Goal: Task Accomplishment & Management: Use online tool/utility

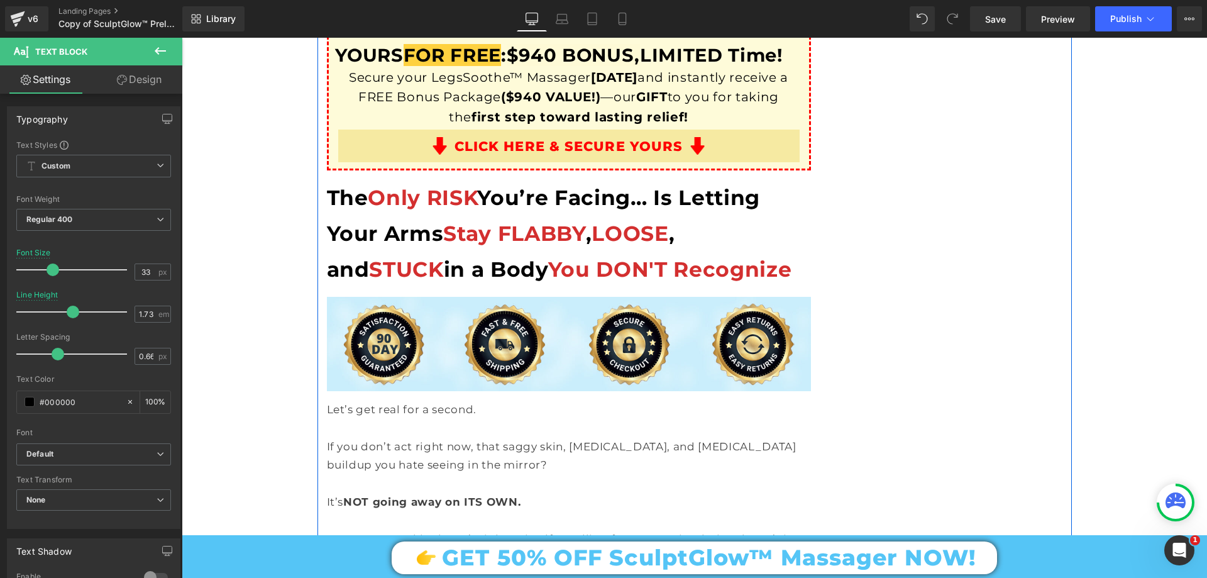
scroll to position [12822, 0]
click at [353, 419] on p at bounding box center [569, 428] width 484 height 18
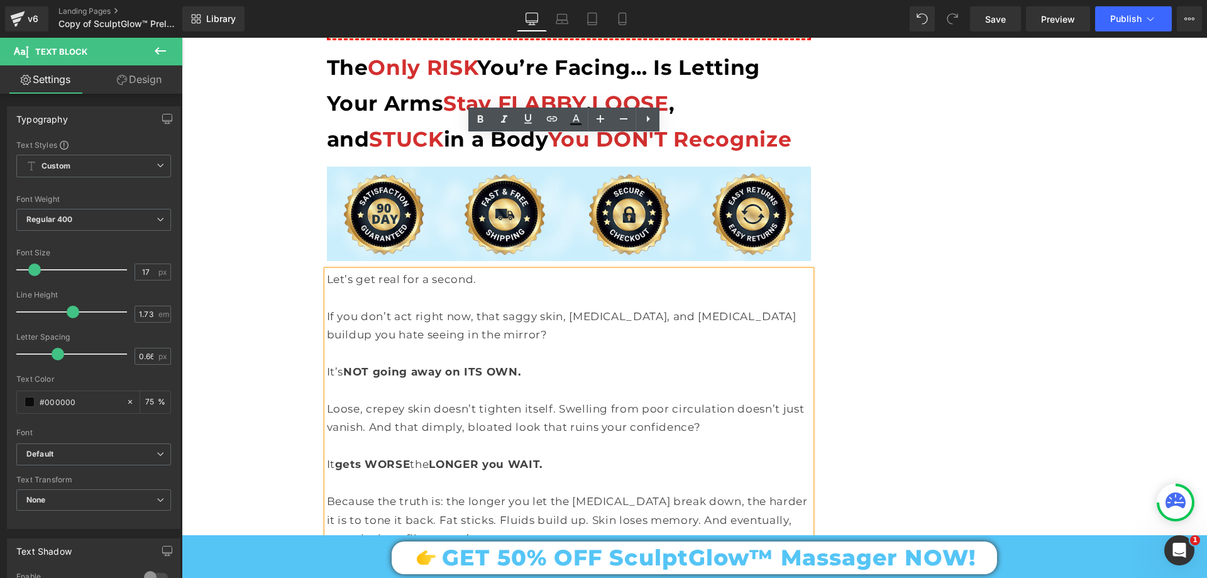
scroll to position [12947, 0]
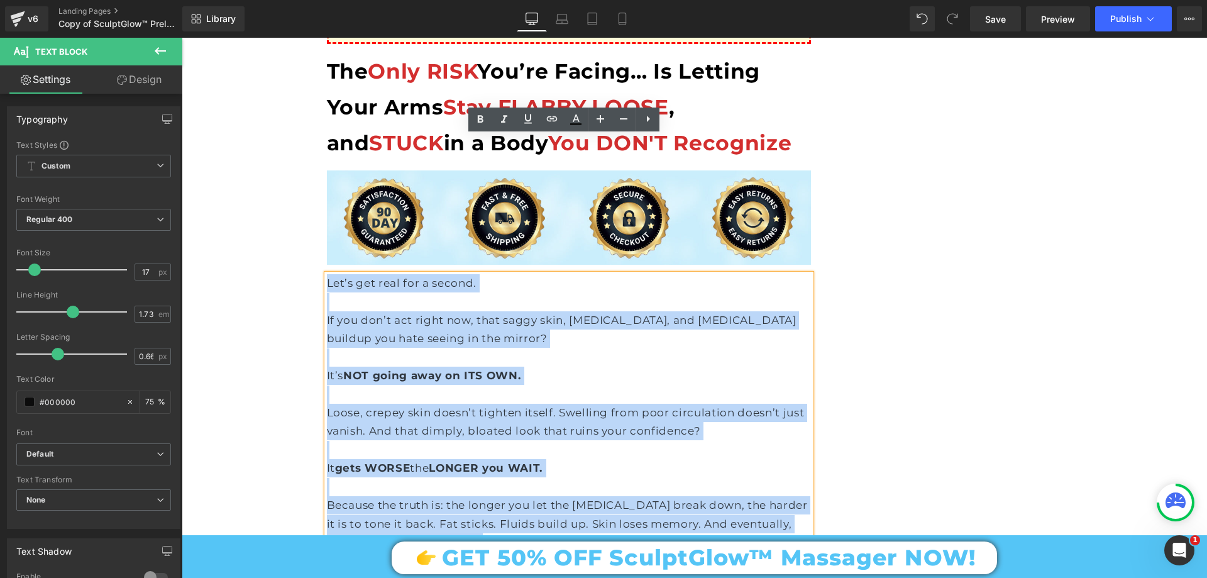
drag, startPoint x: 322, startPoint y: 140, endPoint x: 570, endPoint y: 408, distance: 365.1
click at [570, 408] on div "Let’s get real for a second. If you don’t act right now, that saggy skin, [MEDI…" at bounding box center [569, 431] width 484 height 314
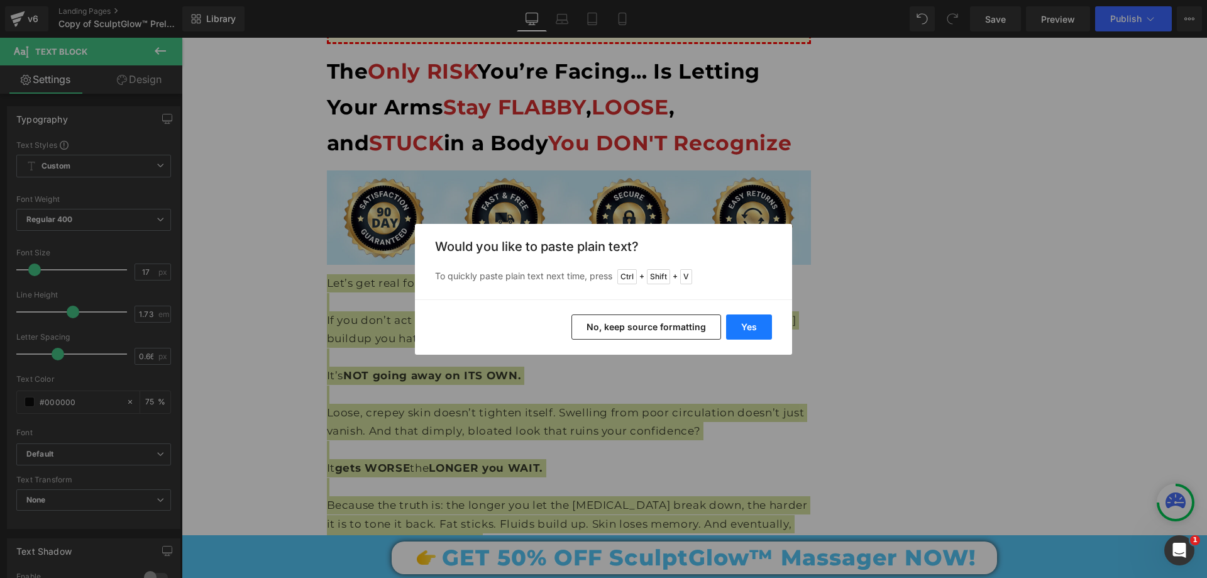
click at [756, 326] on button "Yes" at bounding box center [749, 326] width 46 height 25
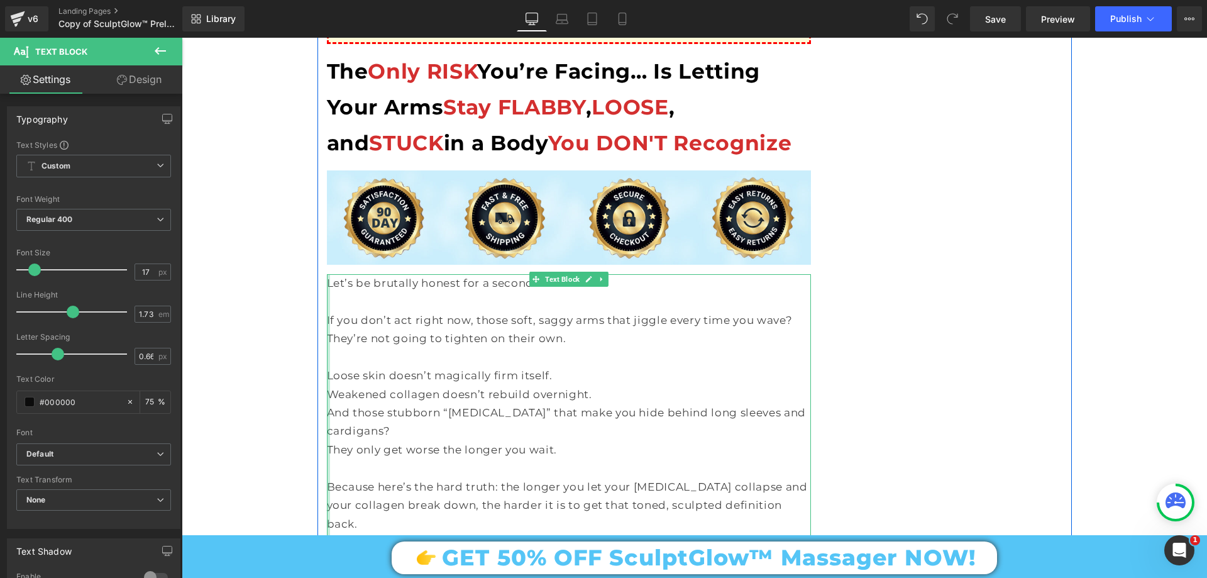
drag, startPoint x: 612, startPoint y: 480, endPoint x: 324, endPoint y: 468, distance: 288.1
click at [327, 468] on div "Let’s be brutally honest for a second. If you don’t act right now, those soft, …" at bounding box center [569, 459] width 484 height 370
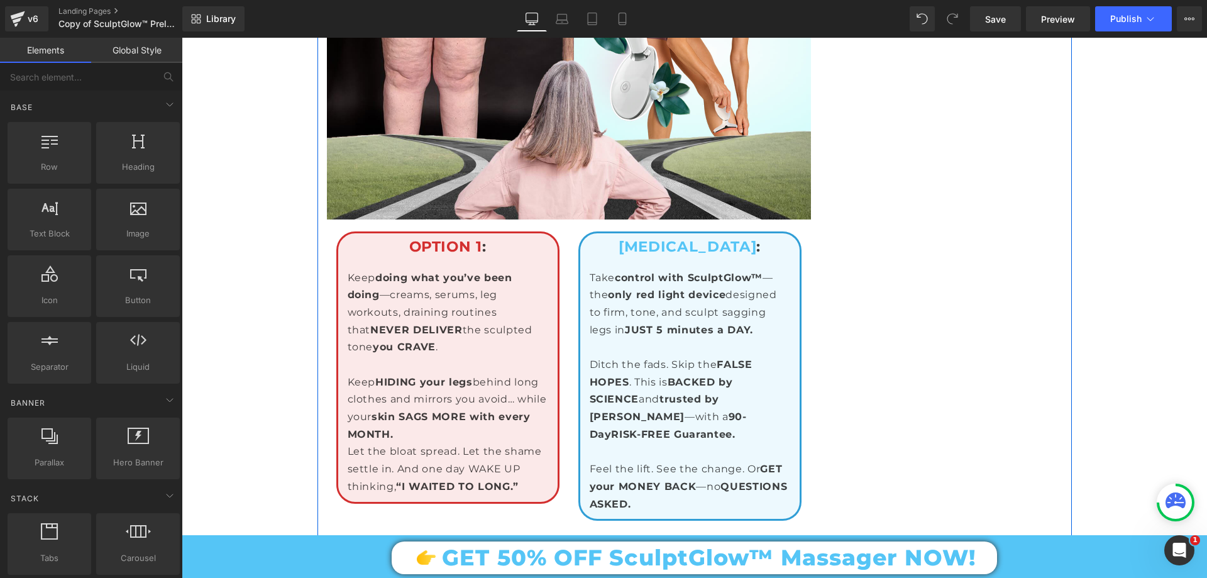
scroll to position [13764, 0]
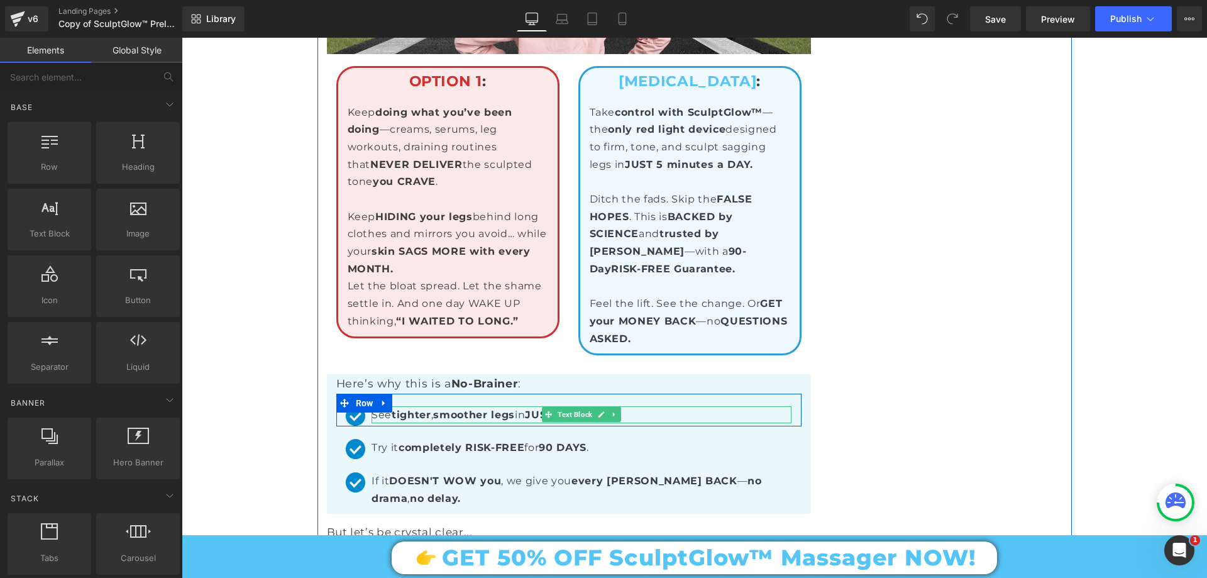
drag, startPoint x: 473, startPoint y: 240, endPoint x: 495, endPoint y: 241, distance: 22.7
click at [473, 409] on span "smoother legs" at bounding box center [474, 415] width 82 height 12
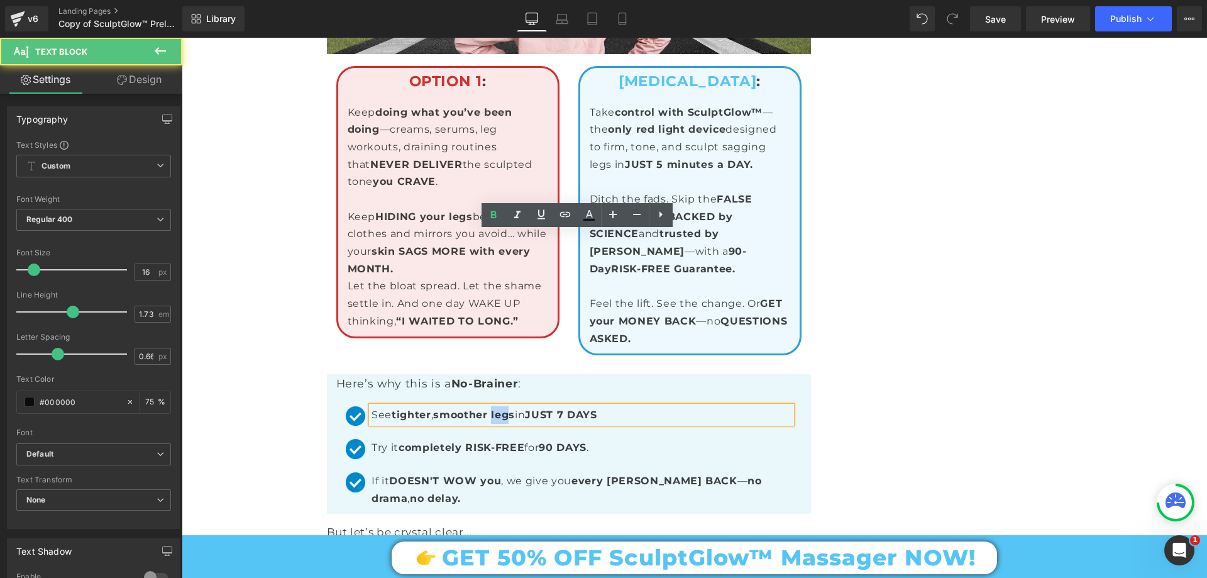
drag, startPoint x: 491, startPoint y: 239, endPoint x: 511, endPoint y: 238, distance: 19.5
click at [511, 409] on span "smoother legs" at bounding box center [474, 415] width 82 height 12
drag, startPoint x: 492, startPoint y: 239, endPoint x: 515, endPoint y: 239, distance: 23.3
click at [515, 406] on p "See tighter , smoother legs in JUST 7 DAYS" at bounding box center [581, 415] width 420 height 18
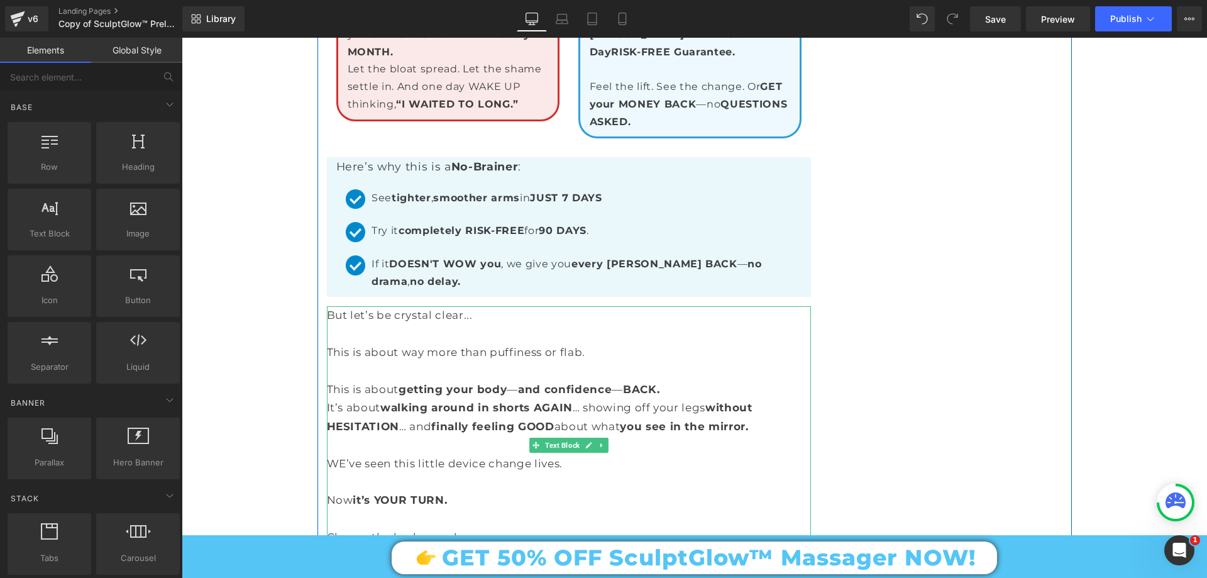
scroll to position [13953, 0]
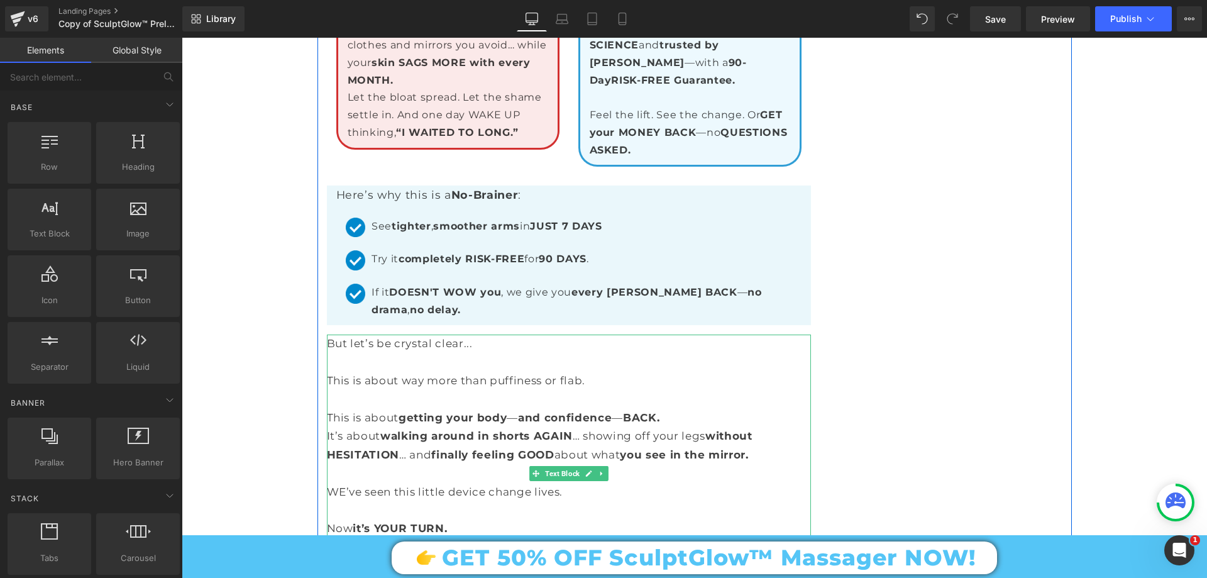
click at [454, 464] on p at bounding box center [569, 473] width 484 height 18
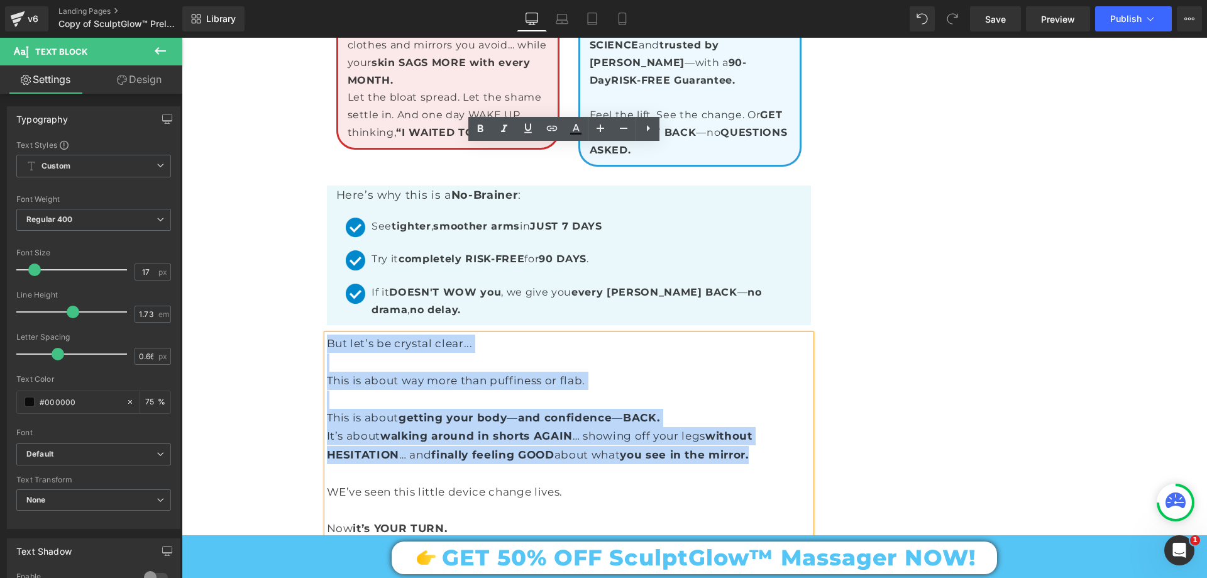
drag, startPoint x: 761, startPoint y: 266, endPoint x: 285, endPoint y: 144, distance: 491.9
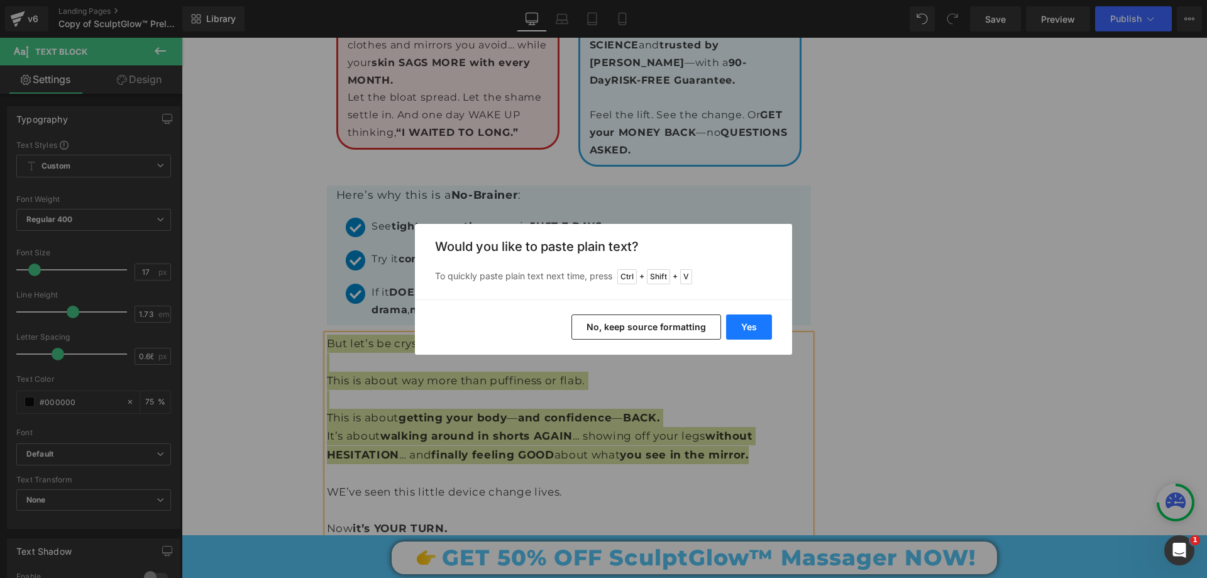
click at [750, 329] on button "Yes" at bounding box center [749, 326] width 46 height 25
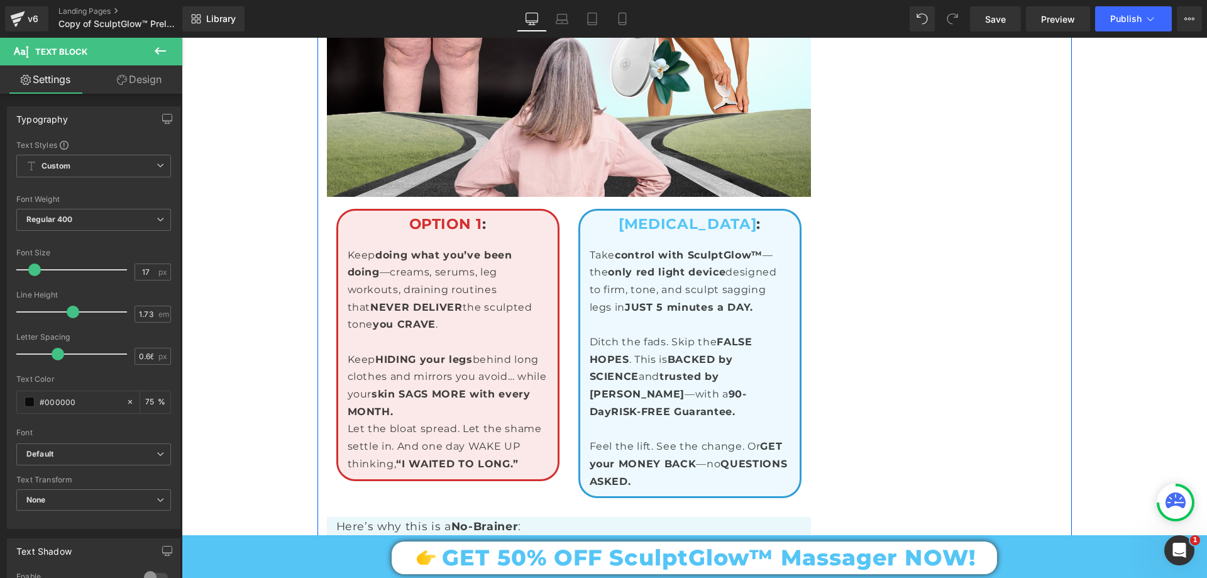
scroll to position [13450, 0]
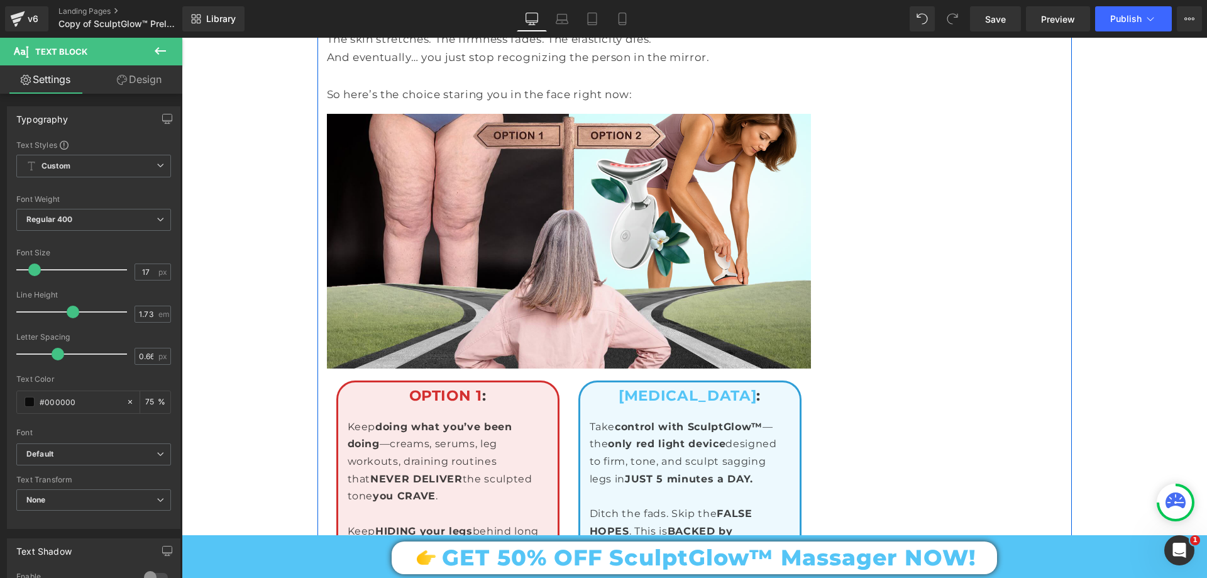
click at [412, 473] on span "NEVER DELIVER" at bounding box center [416, 479] width 92 height 12
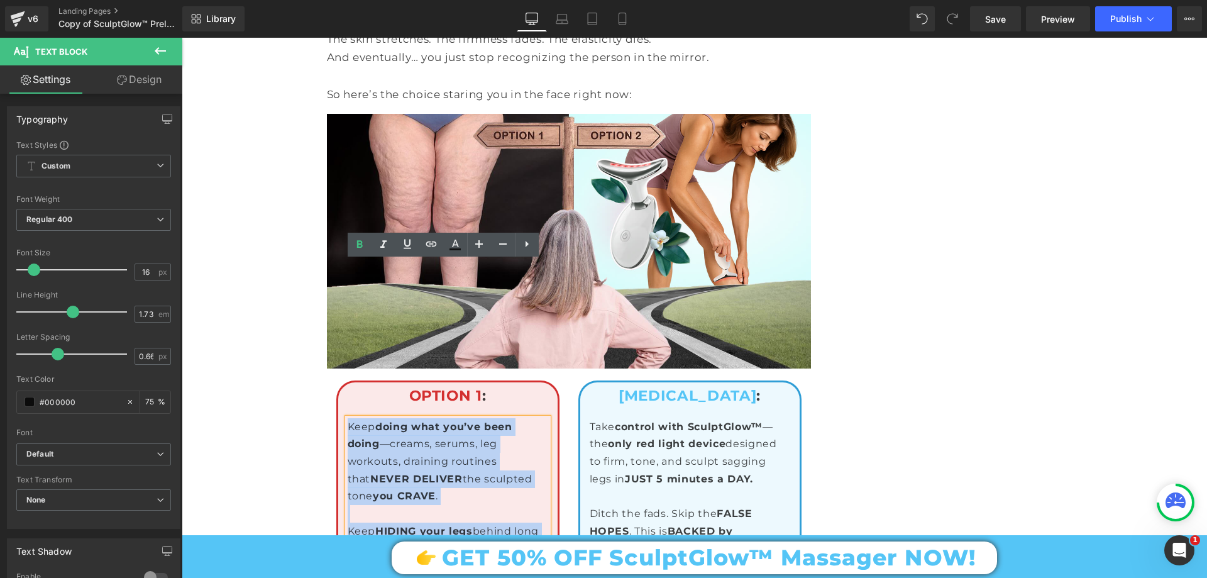
drag, startPoint x: 343, startPoint y: 269, endPoint x: 559, endPoint y: 485, distance: 306.2
click at [559, 485] on div "OPTION 1 : Text Block Keep doing what you’ve been doing —creams, serums, leg wo…" at bounding box center [448, 516] width 242 height 272
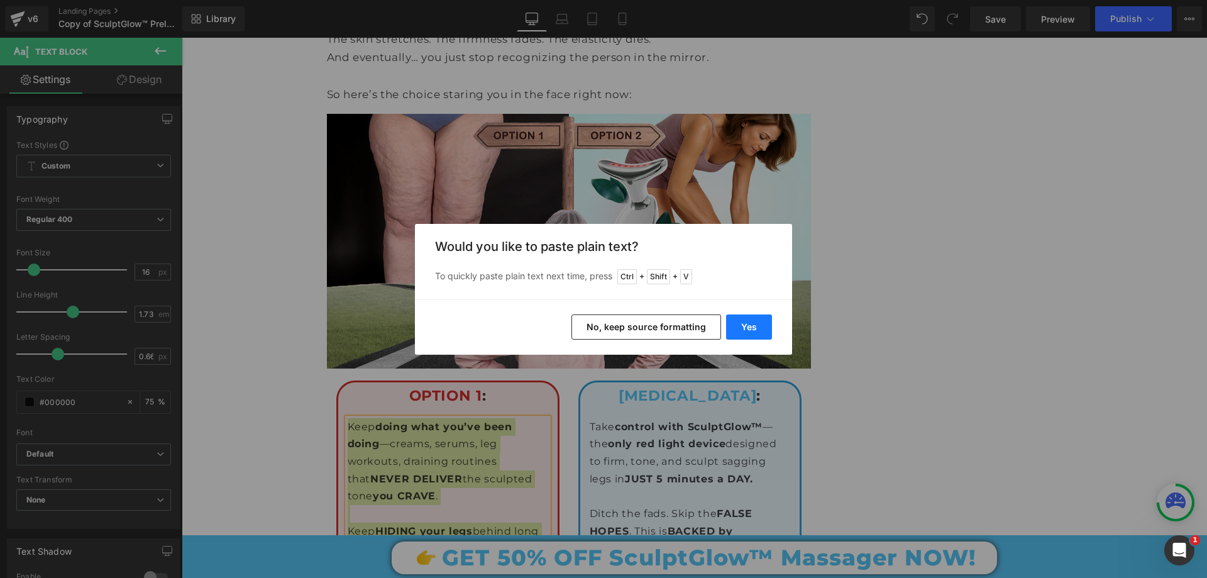
click at [757, 326] on button "Yes" at bounding box center [749, 326] width 46 height 25
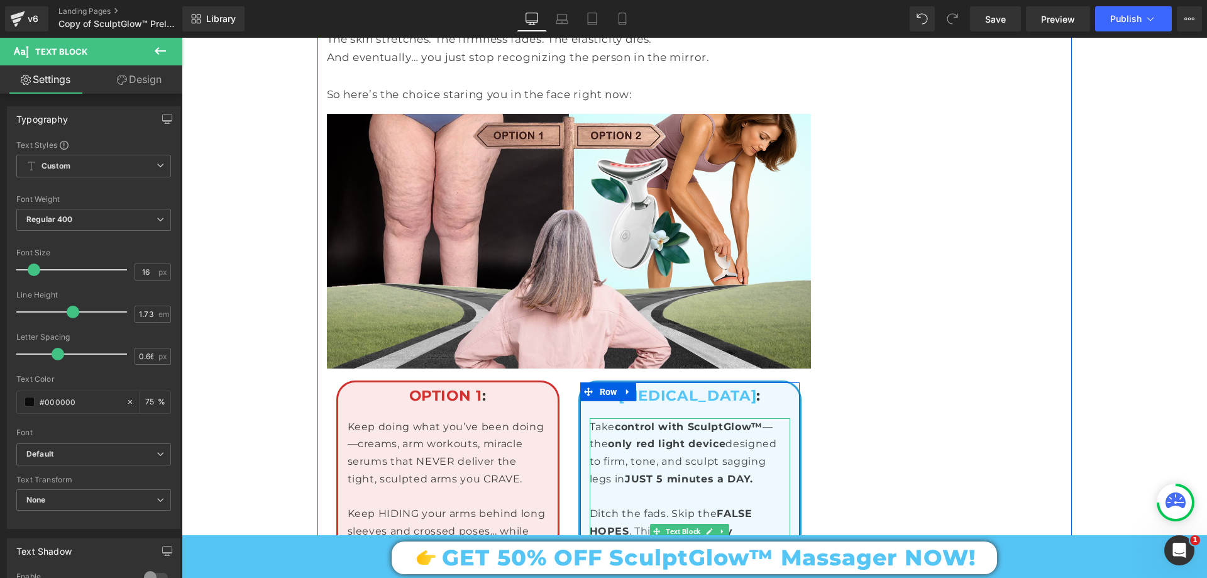
click at [645, 418] on p "Take control with SculptGlow™ —the only red light device designed to firm, tone…" at bounding box center [690, 453] width 200 height 70
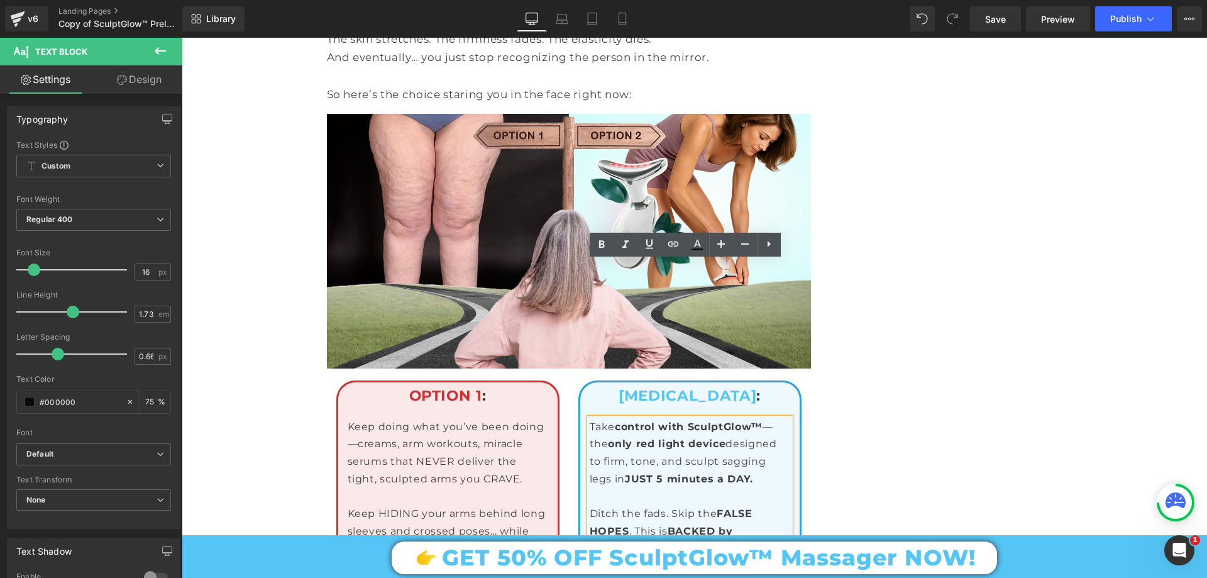
drag, startPoint x: 586, startPoint y: 270, endPoint x: 788, endPoint y: 484, distance: 293.9
click at [788, 484] on div "Take control with SculptGlow™ —the only red light device designed to firm, tone…" at bounding box center [690, 540] width 200 height 244
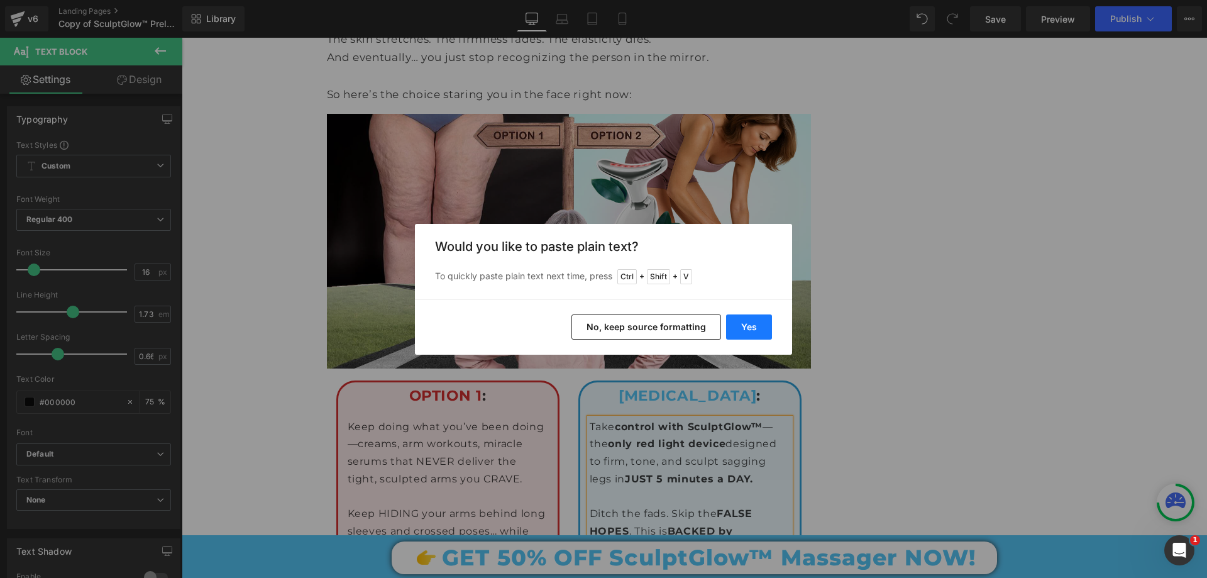
click at [733, 314] on button "Yes" at bounding box center [749, 326] width 46 height 25
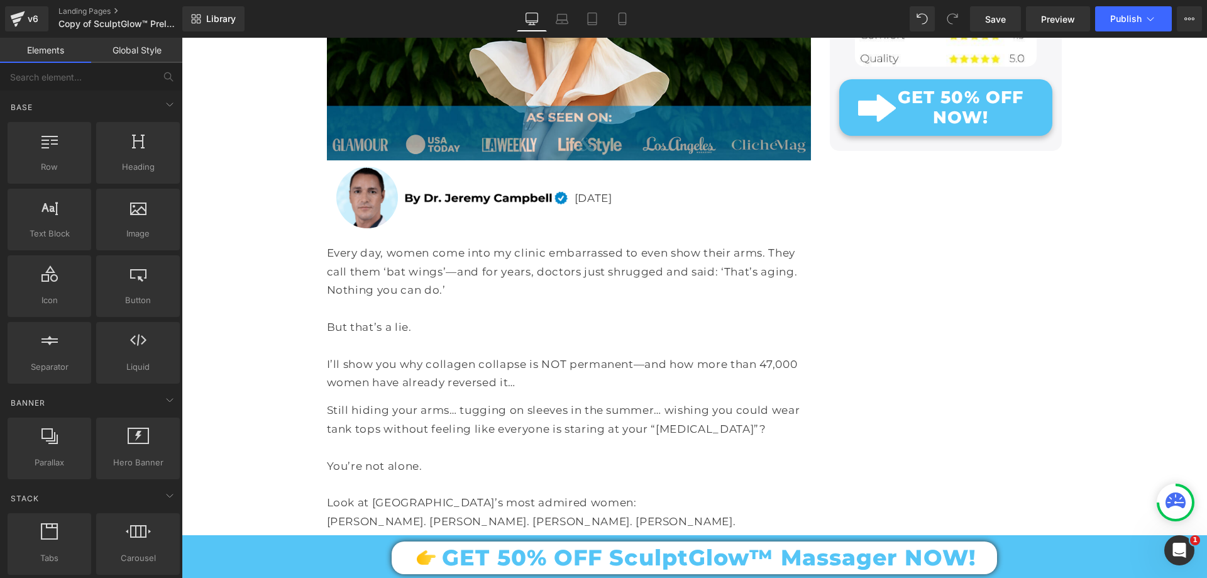
scroll to position [0, 0]
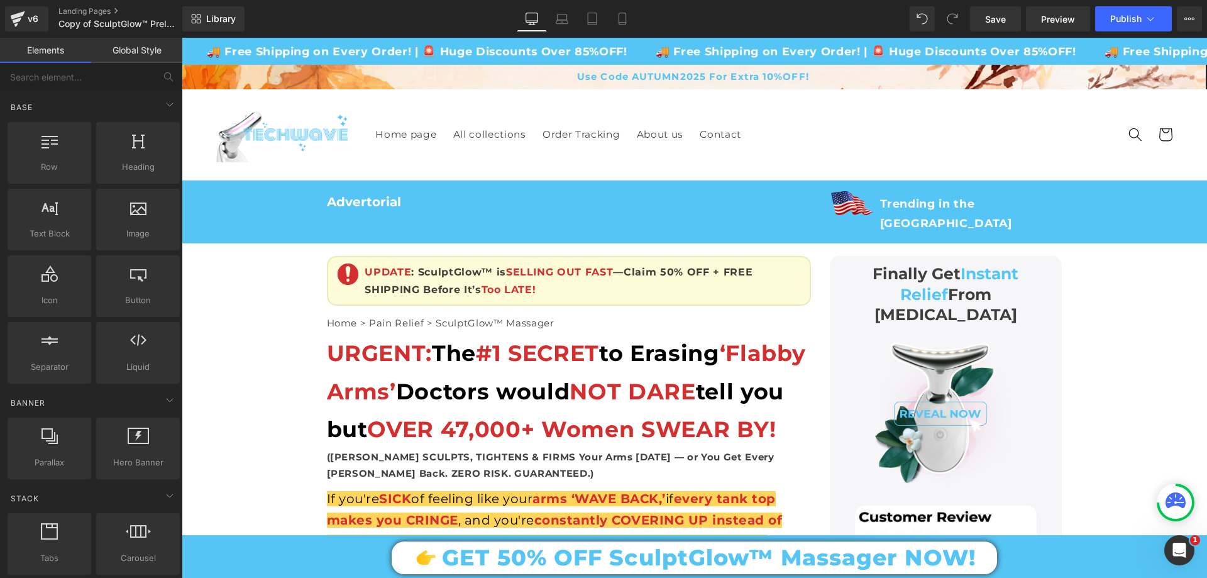
drag, startPoint x: 1204, startPoint y: 487, endPoint x: 1358, endPoint y: 65, distance: 449.6
click at [1004, 16] on span "Save" at bounding box center [995, 19] width 21 height 13
